Goal: Task Accomplishment & Management: Complete application form

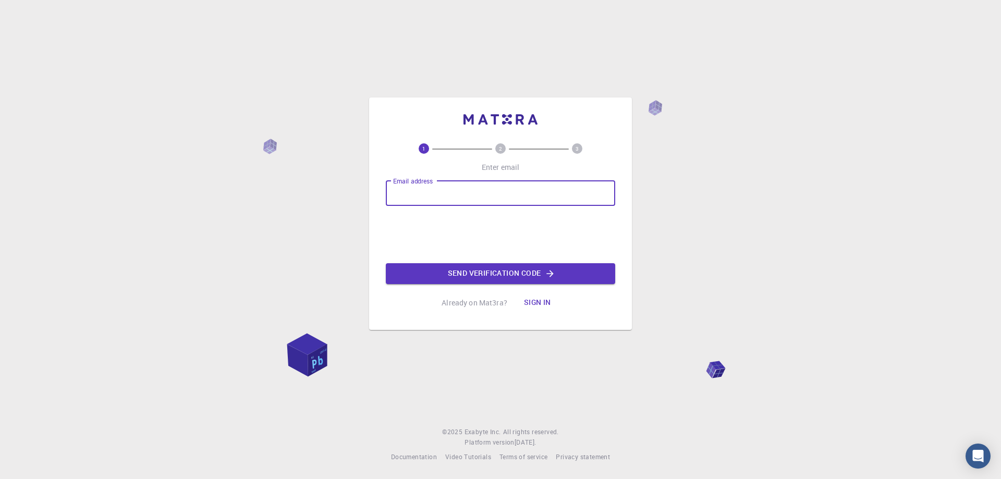
click at [455, 189] on input "Email address" at bounding box center [500, 193] width 229 height 25
type input "asela.aak@gmail.com"
click at [542, 307] on button "Sign in" at bounding box center [538, 302] width 44 height 21
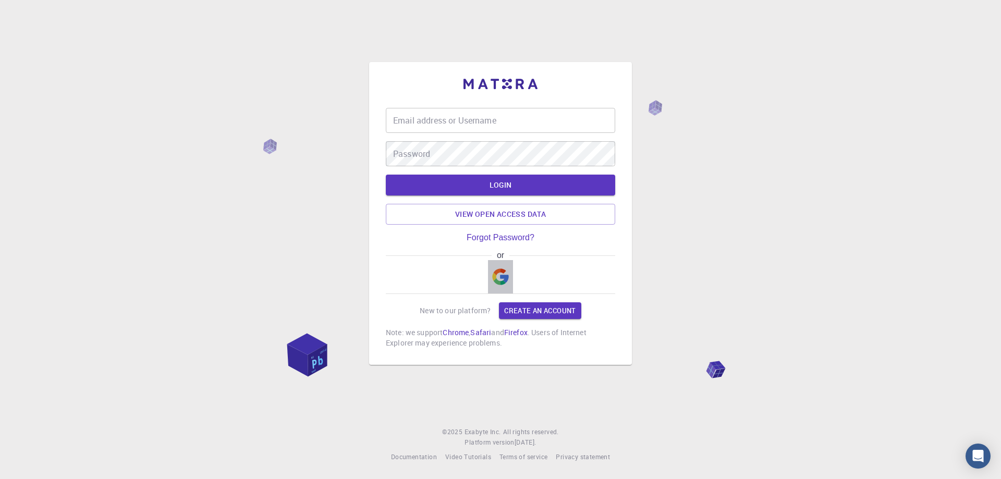
click at [500, 273] on img "button" at bounding box center [500, 276] width 17 height 17
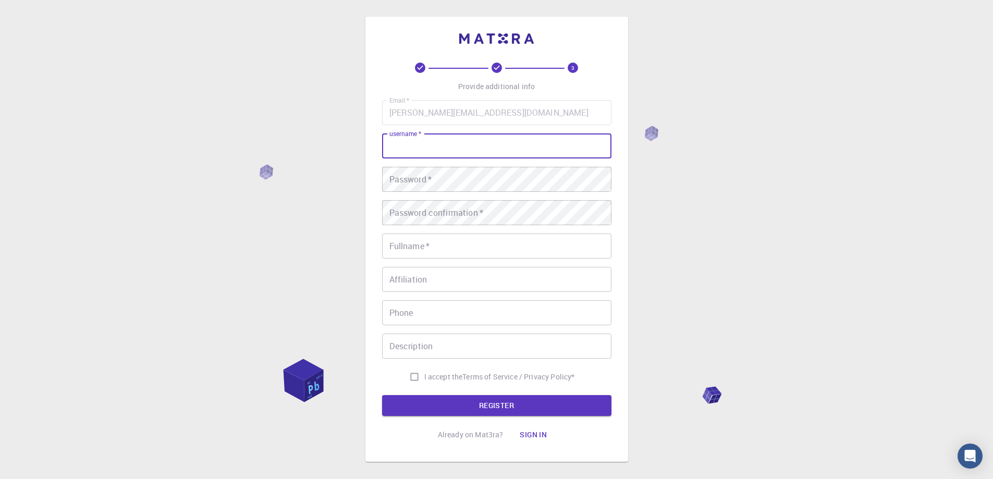
click at [445, 153] on input "username   *" at bounding box center [496, 145] width 229 height 25
type input "Asela"
click at [382, 395] on button "REGISTER" at bounding box center [496, 405] width 229 height 21
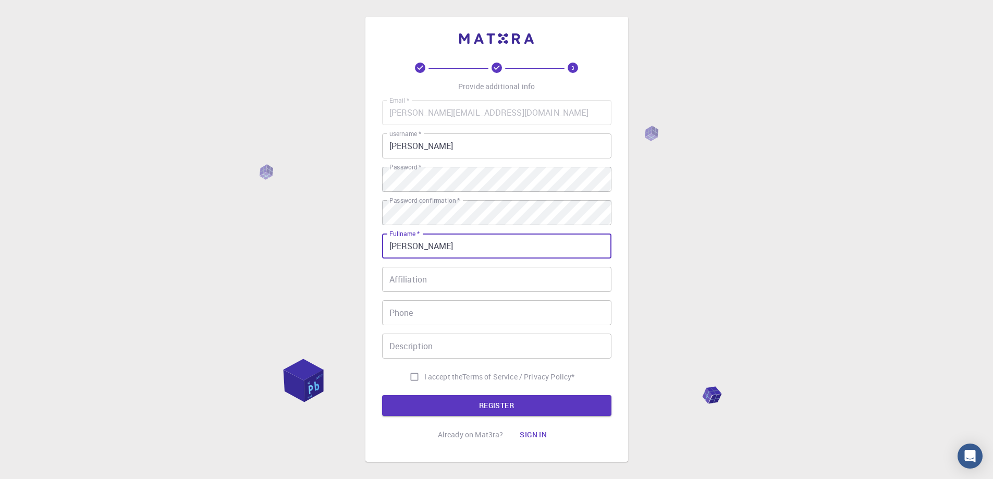
type input "[PERSON_NAME]"
type input "0772968868"
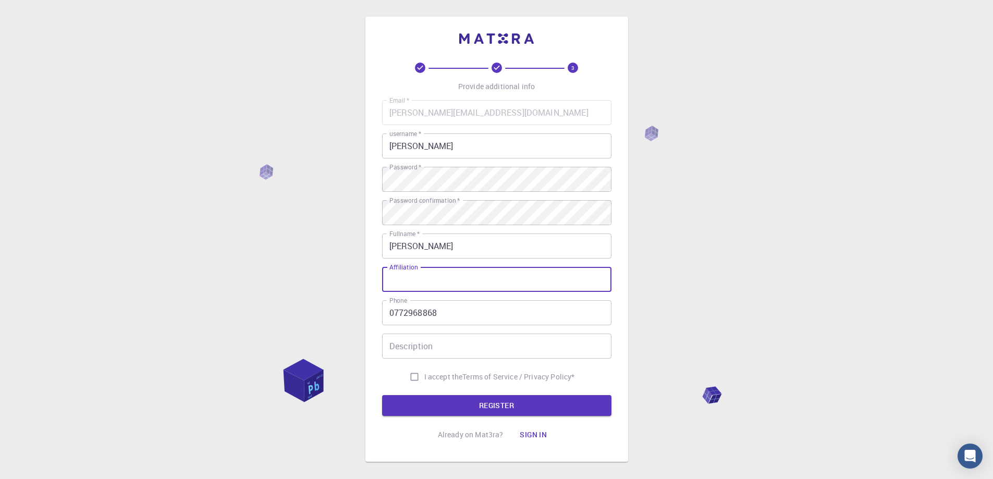
click at [482, 284] on input "Affiliation" at bounding box center [496, 279] width 229 height 25
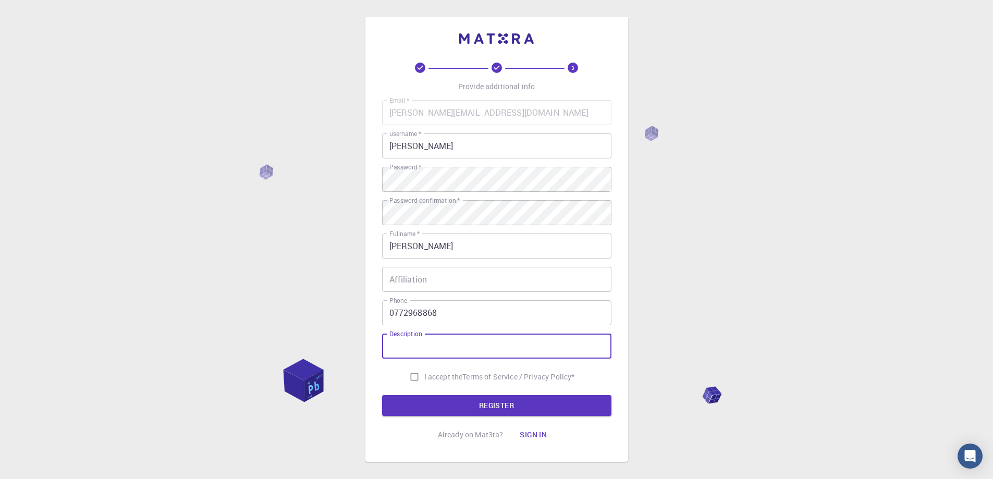
click at [459, 343] on input "Description" at bounding box center [496, 346] width 229 height 25
type input "im asela"
click at [409, 376] on input "I accept the Terms of Service / Privacy Policy *" at bounding box center [415, 377] width 20 height 20
checkbox input "true"
click at [436, 275] on input "Affiliation" at bounding box center [496, 279] width 229 height 25
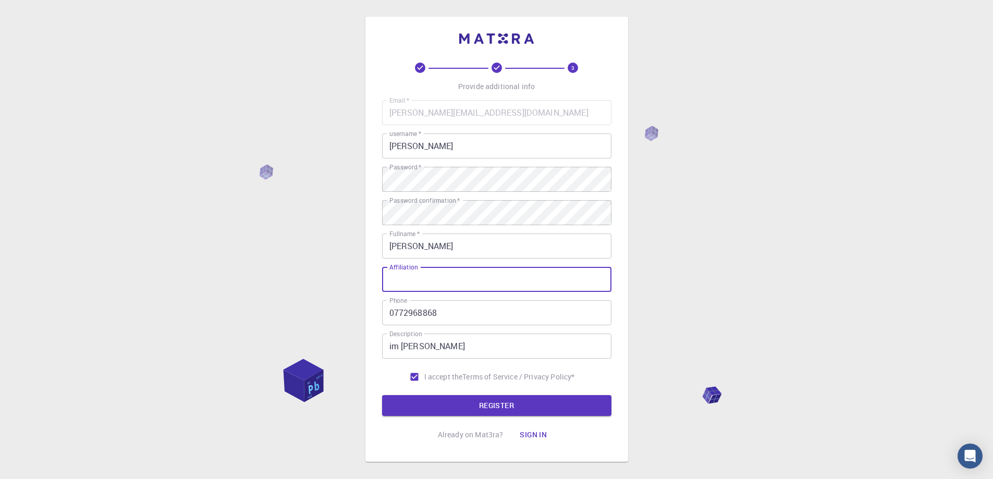
drag, startPoint x: 418, startPoint y: 267, endPoint x: 392, endPoint y: 268, distance: 26.6
click at [392, 268] on div "Affiliation Affiliation" at bounding box center [496, 279] width 229 height 25
type input "ok"
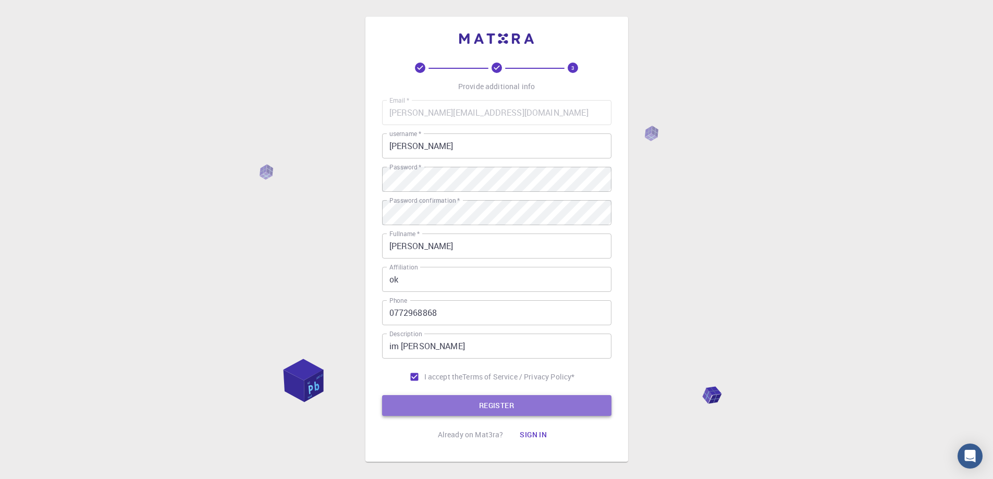
click at [450, 398] on button "REGISTER" at bounding box center [496, 405] width 229 height 21
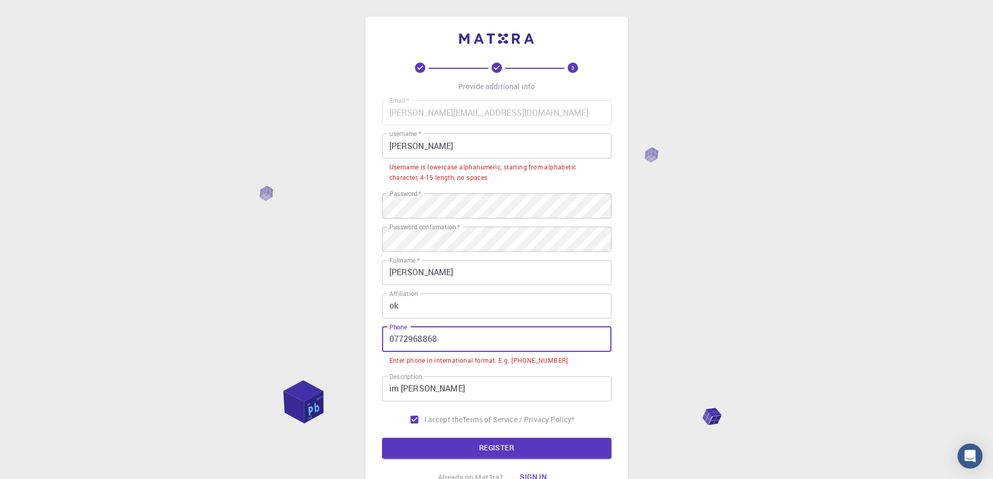
drag, startPoint x: 393, startPoint y: 337, endPoint x: 383, endPoint y: 339, distance: 10.2
click at [383, 339] on input "0772968868" at bounding box center [496, 339] width 229 height 25
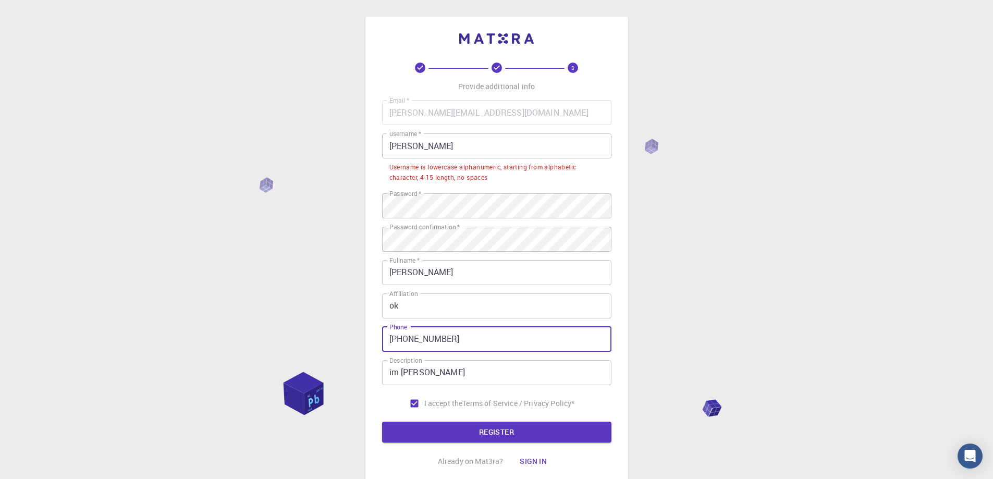
type input "+94772968868"
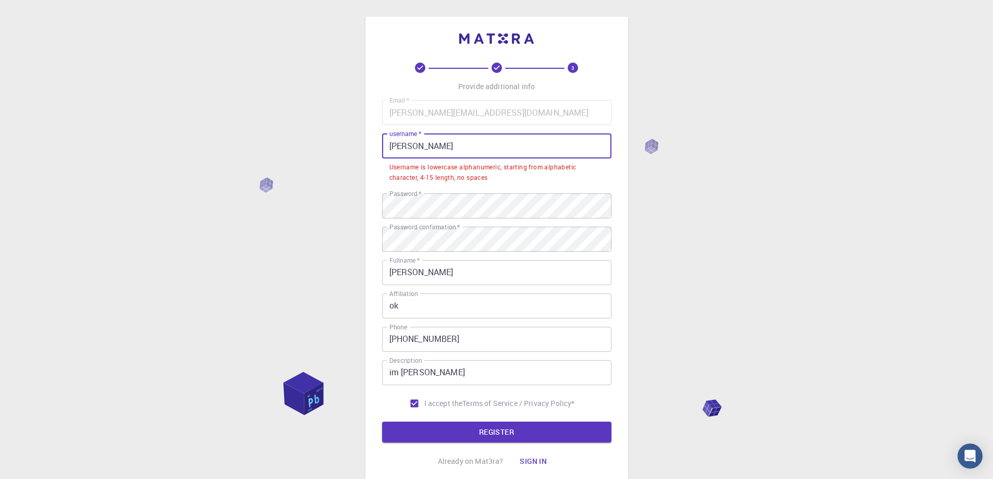
click at [421, 139] on input "Asela" at bounding box center [496, 145] width 229 height 25
click at [389, 148] on input "Asela" at bounding box center [496, 145] width 229 height 25
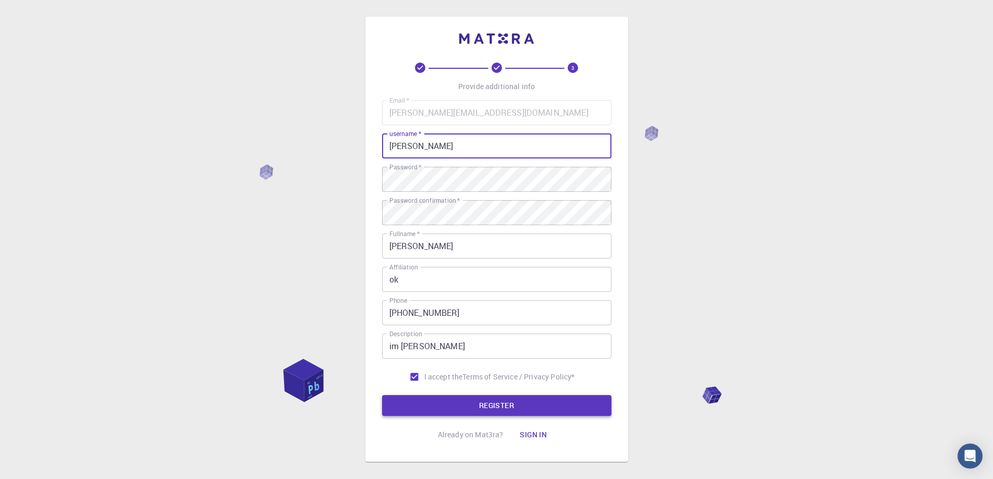
type input "asela"
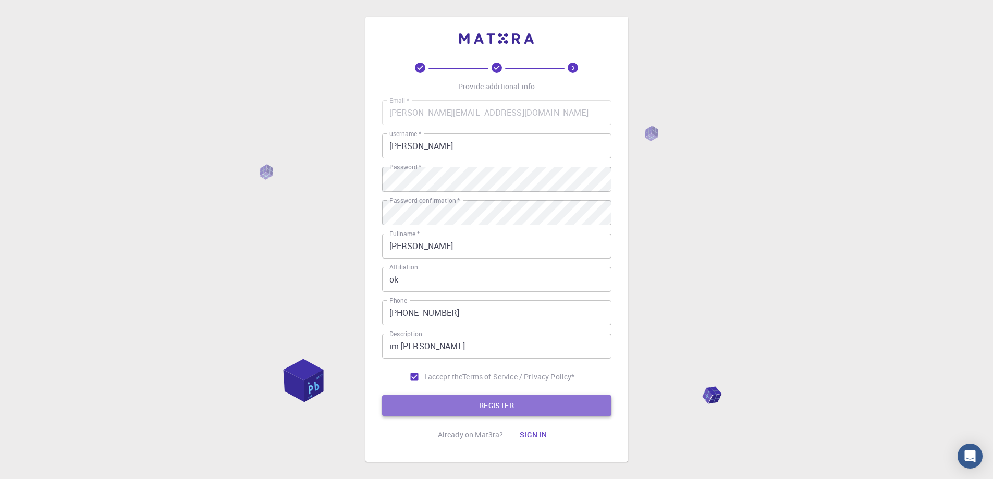
click at [506, 400] on button "REGISTER" at bounding box center [496, 405] width 229 height 21
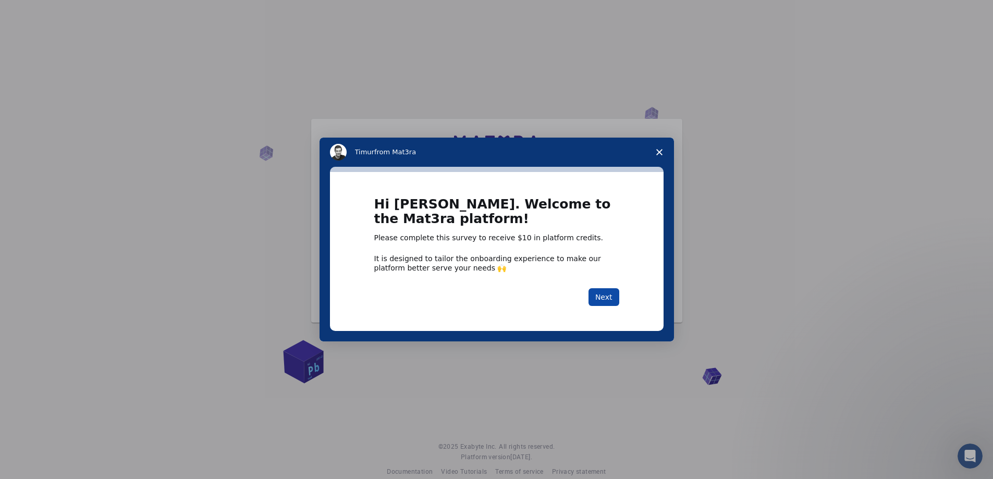
click at [602, 301] on button "Next" at bounding box center [604, 297] width 31 height 18
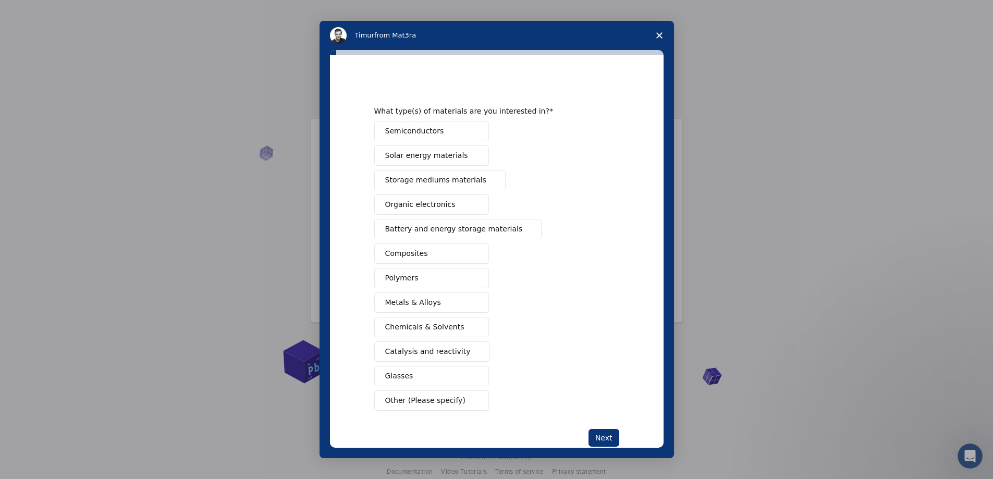
click at [456, 163] on button "Solar energy materials" at bounding box center [431, 155] width 115 height 20
click at [443, 283] on button "Polymers" at bounding box center [431, 278] width 115 height 20
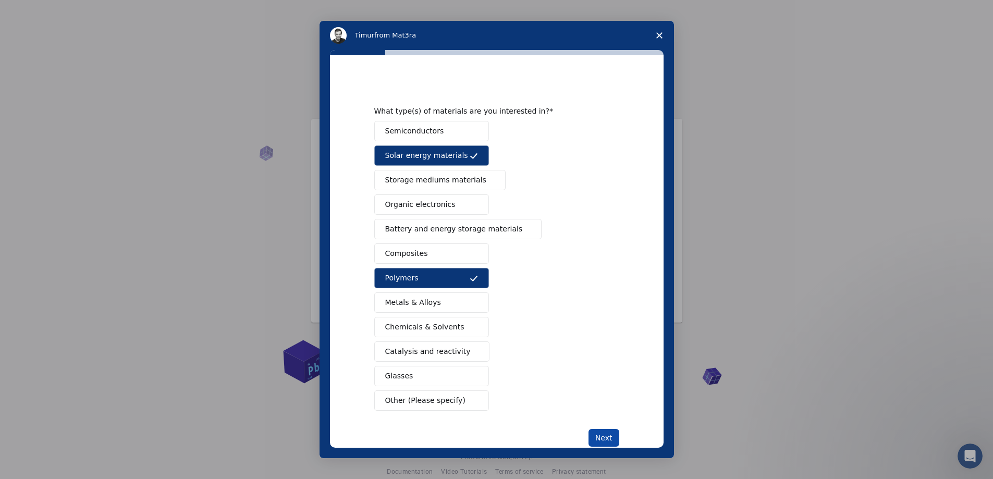
click at [605, 435] on button "Next" at bounding box center [604, 438] width 31 height 18
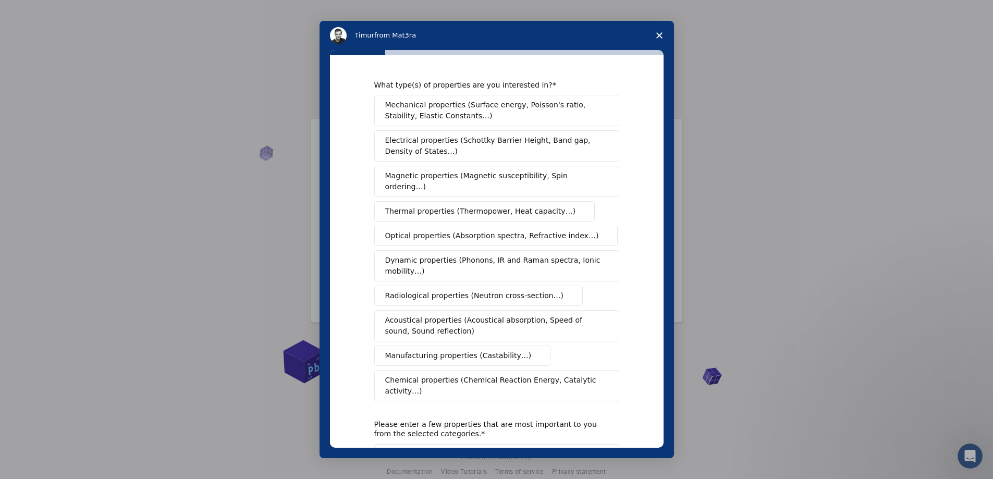
click at [443, 115] on span "Mechanical properties (Surface energy, Poisson's ratio, Stability, Elastic Cons…" at bounding box center [493, 111] width 217 height 22
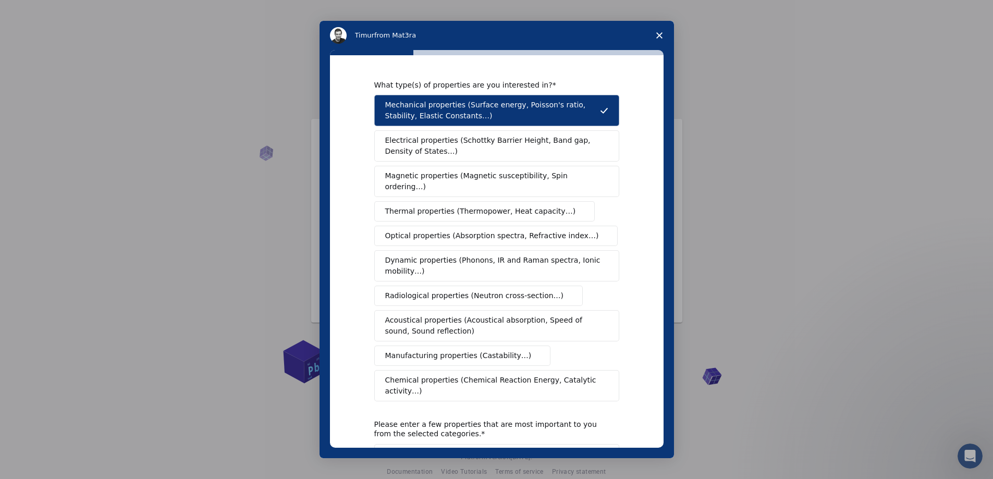
click at [486, 258] on span "Dynamic properties (Phonons, IR and Raman spectra, Ionic mobility…)" at bounding box center [493, 266] width 216 height 22
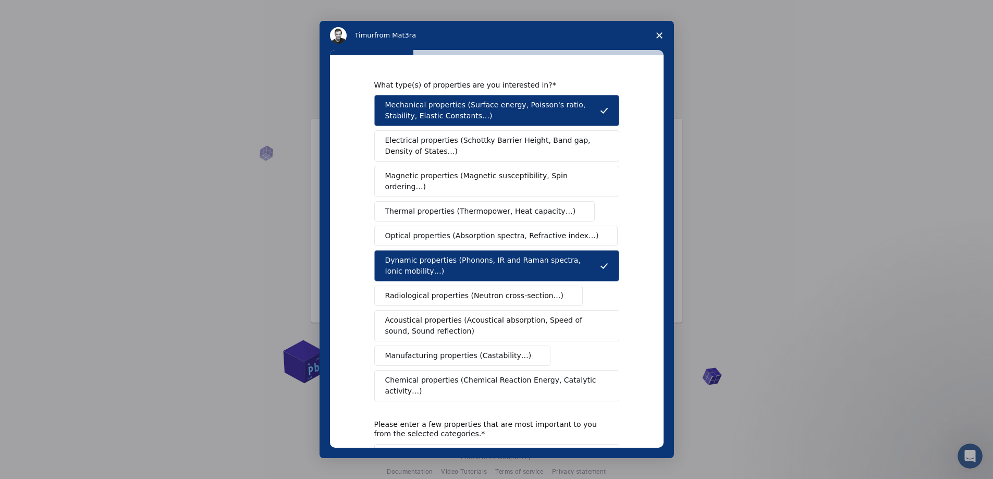
click at [468, 206] on span "Thermal properties (Thermopower, Heat capacity…)" at bounding box center [480, 211] width 191 height 11
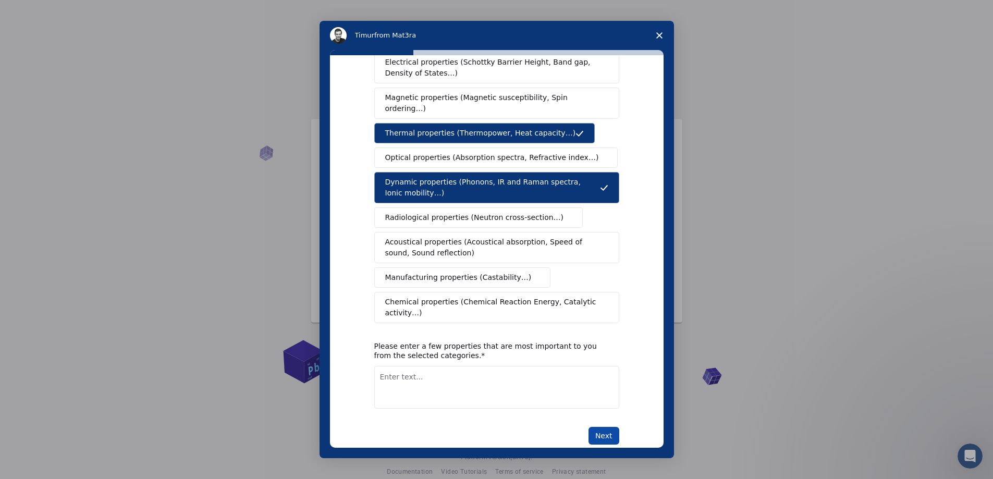
click at [596, 427] on button "Next" at bounding box center [604, 436] width 31 height 18
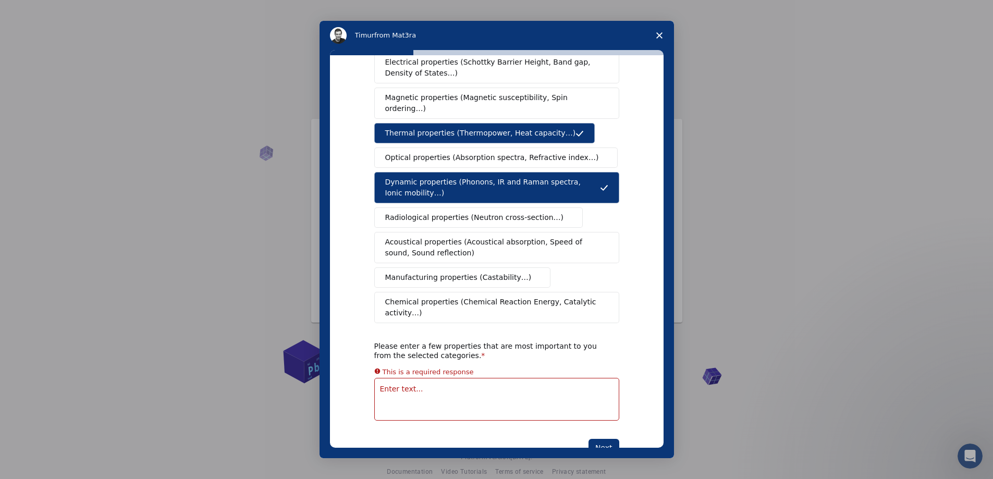
click at [460, 378] on textarea "Enter text..." at bounding box center [496, 399] width 245 height 43
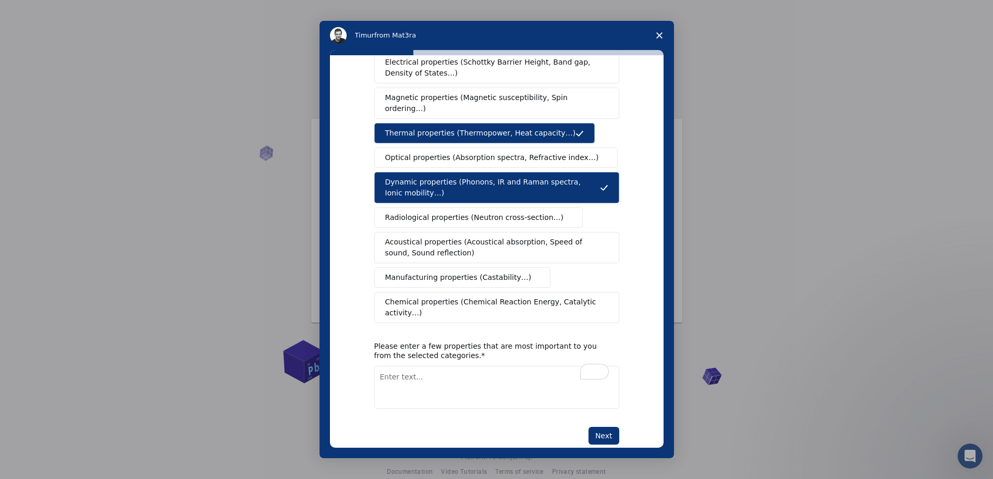
click at [658, 39] on span "Close survey" at bounding box center [659, 35] width 29 height 29
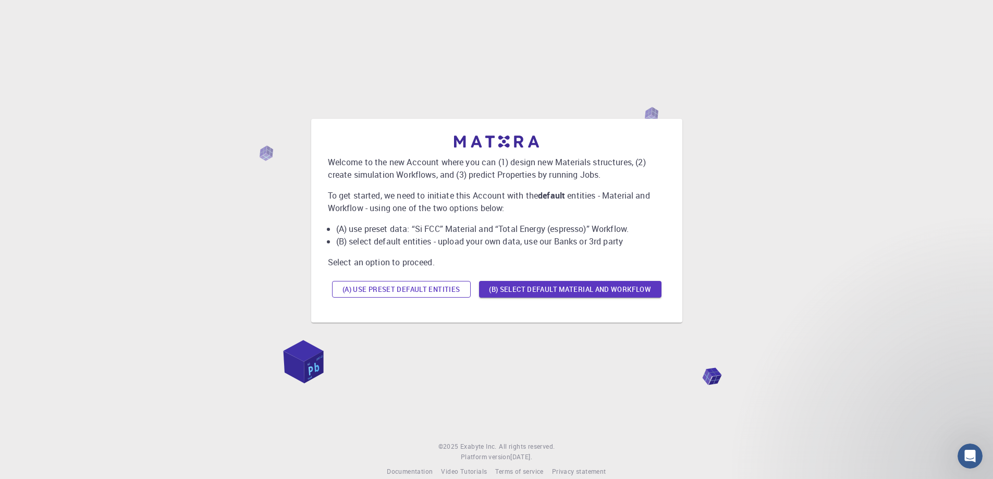
click at [449, 284] on button "(A) Use preset default entities" at bounding box center [401, 289] width 139 height 17
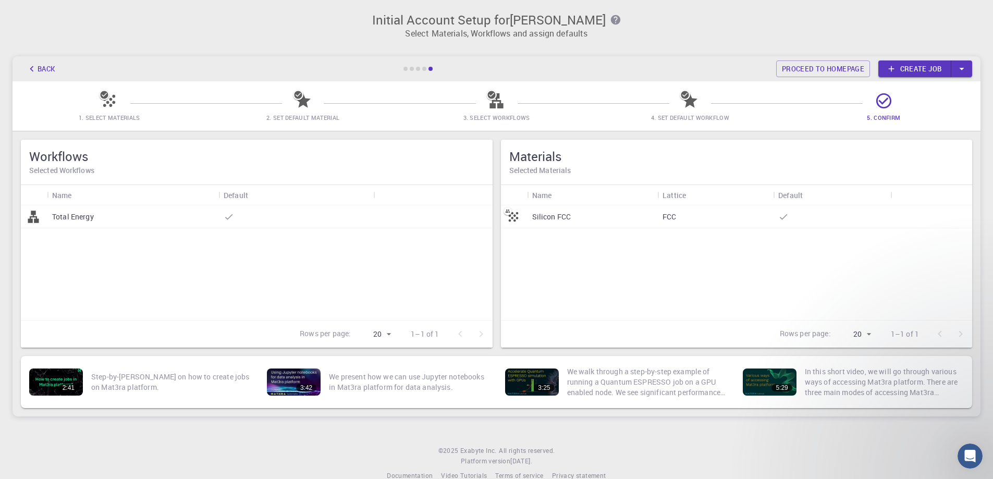
click at [258, 226] on div at bounding box center [295, 216] width 155 height 23
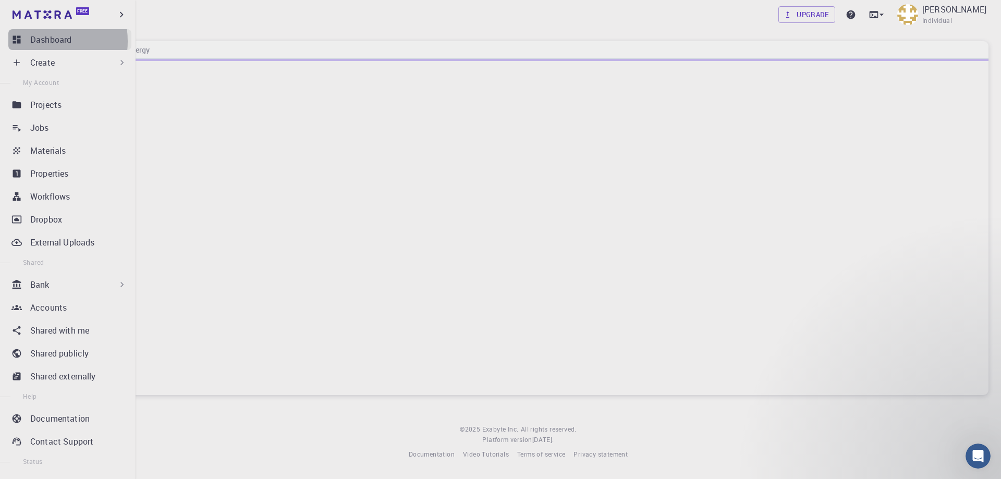
click at [42, 41] on p "Dashboard" at bounding box center [50, 39] width 41 height 13
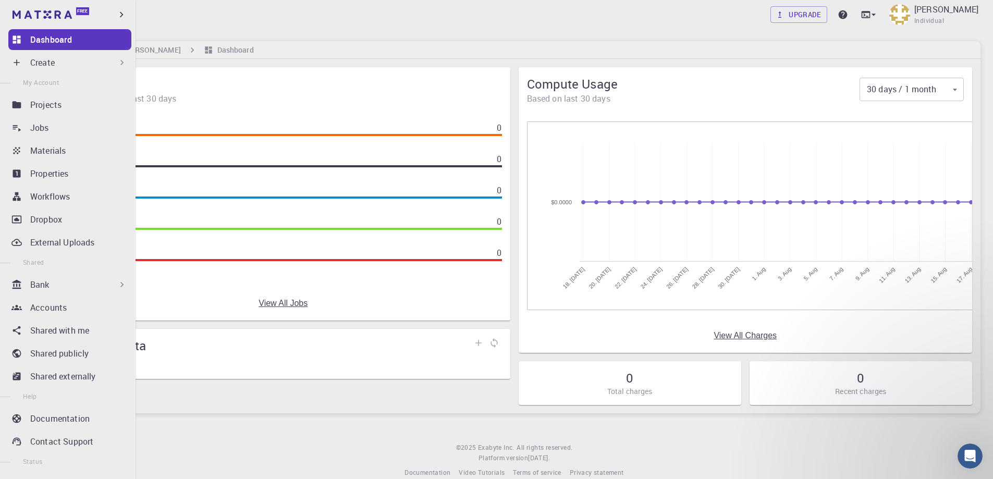
click at [40, 64] on p "Create" at bounding box center [42, 62] width 25 height 13
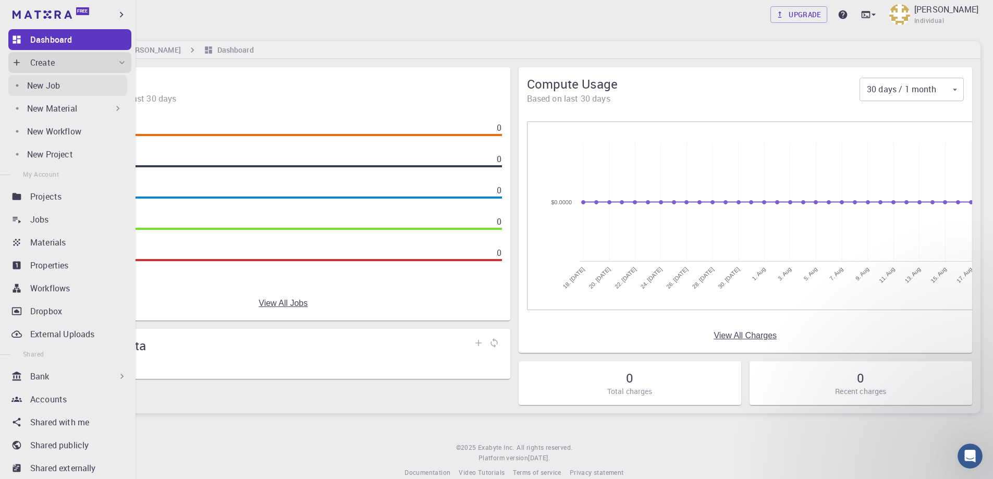
click at [59, 91] on p "New Job" at bounding box center [43, 85] width 33 height 13
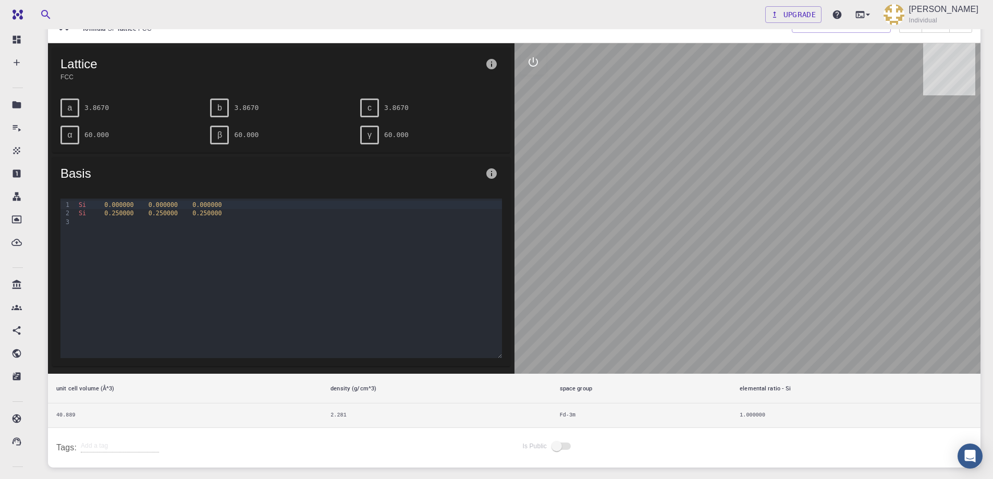
scroll to position [141, 0]
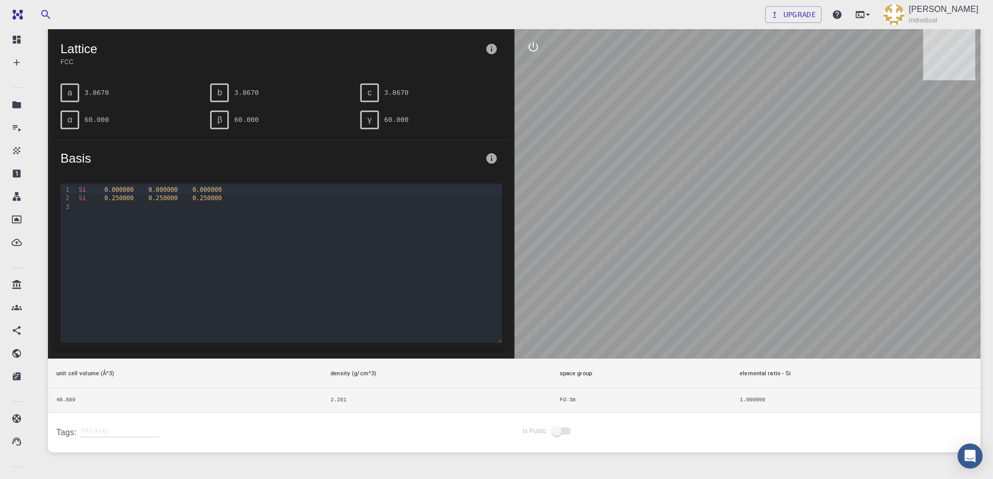
drag, startPoint x: 774, startPoint y: 261, endPoint x: 705, endPoint y: 214, distance: 83.3
click at [711, 218] on div at bounding box center [748, 193] width 467 height 331
click at [129, 197] on div "Si 0.250000 0.250000 0.250000" at bounding box center [289, 198] width 426 height 8
click at [131, 187] on div "Si 0.000000 0.000000 0.000000" at bounding box center [289, 190] width 426 height 8
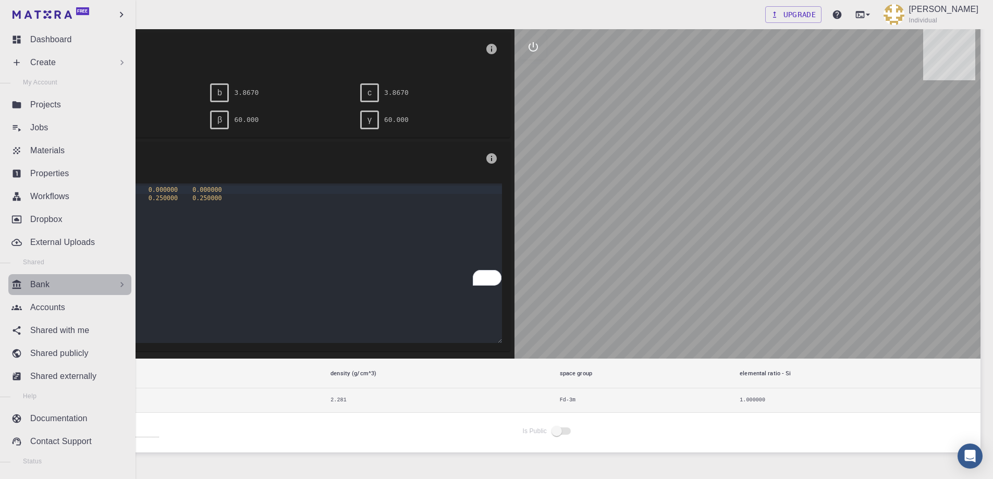
click at [81, 288] on div "Bank" at bounding box center [78, 284] width 97 height 13
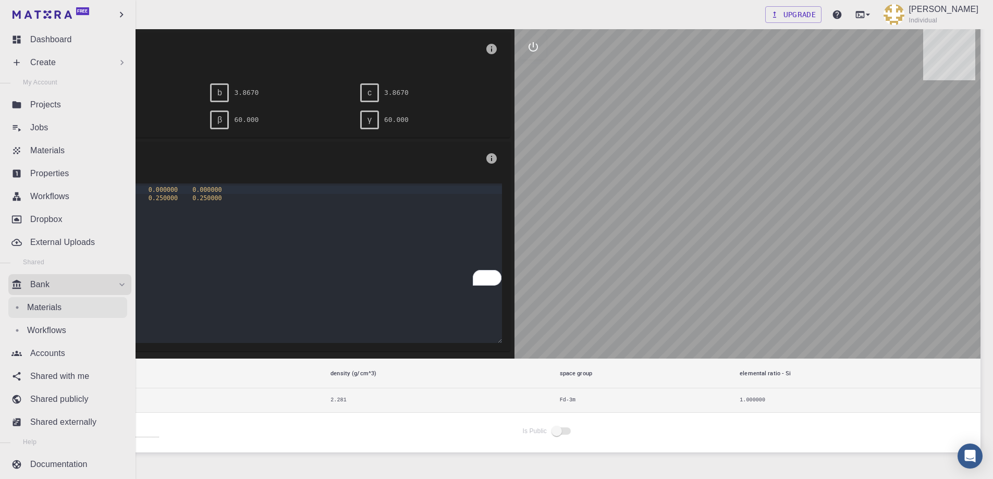
click at [72, 313] on div "Materials" at bounding box center [77, 307] width 100 height 13
